Goal: Check status

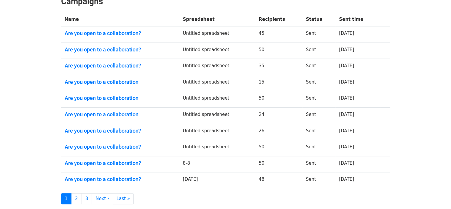
scroll to position [48, 0]
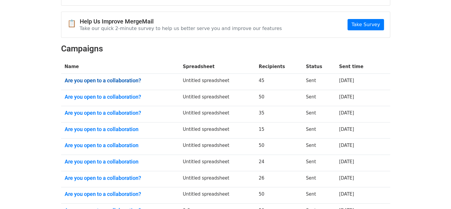
click at [101, 80] on link "Are you open to a collaboration?" at bounding box center [120, 80] width 111 height 7
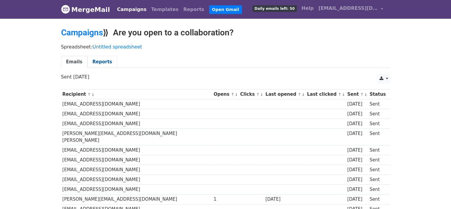
click at [98, 61] on link "Reports" at bounding box center [103, 62] width 30 height 12
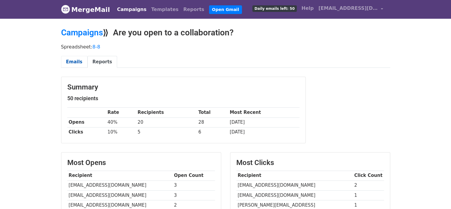
click at [74, 61] on link "Emails" at bounding box center [74, 62] width 26 height 12
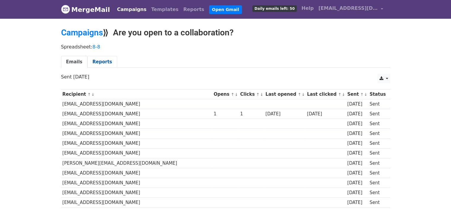
click at [93, 60] on link "Reports" at bounding box center [103, 62] width 30 height 12
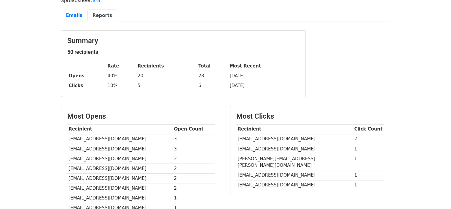
scroll to position [33, 0]
